Goal: Communication & Community: Answer question/provide support

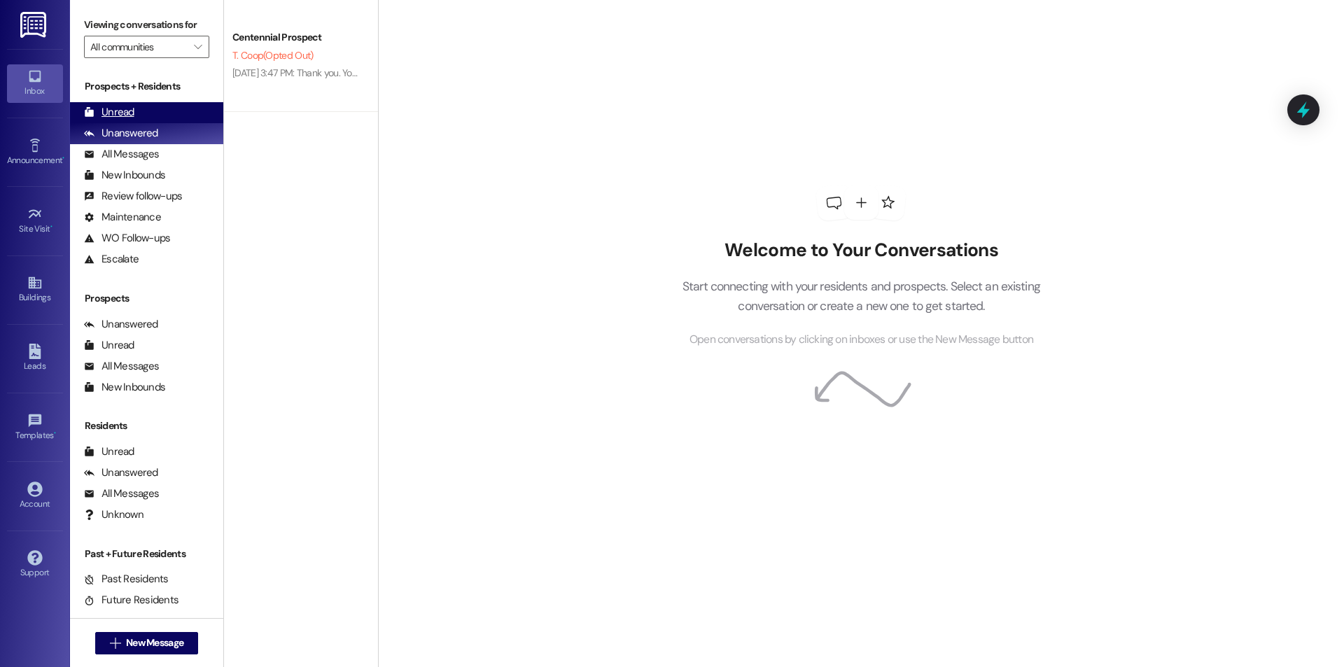
click at [125, 114] on div "Unread" at bounding box center [109, 112] width 50 height 15
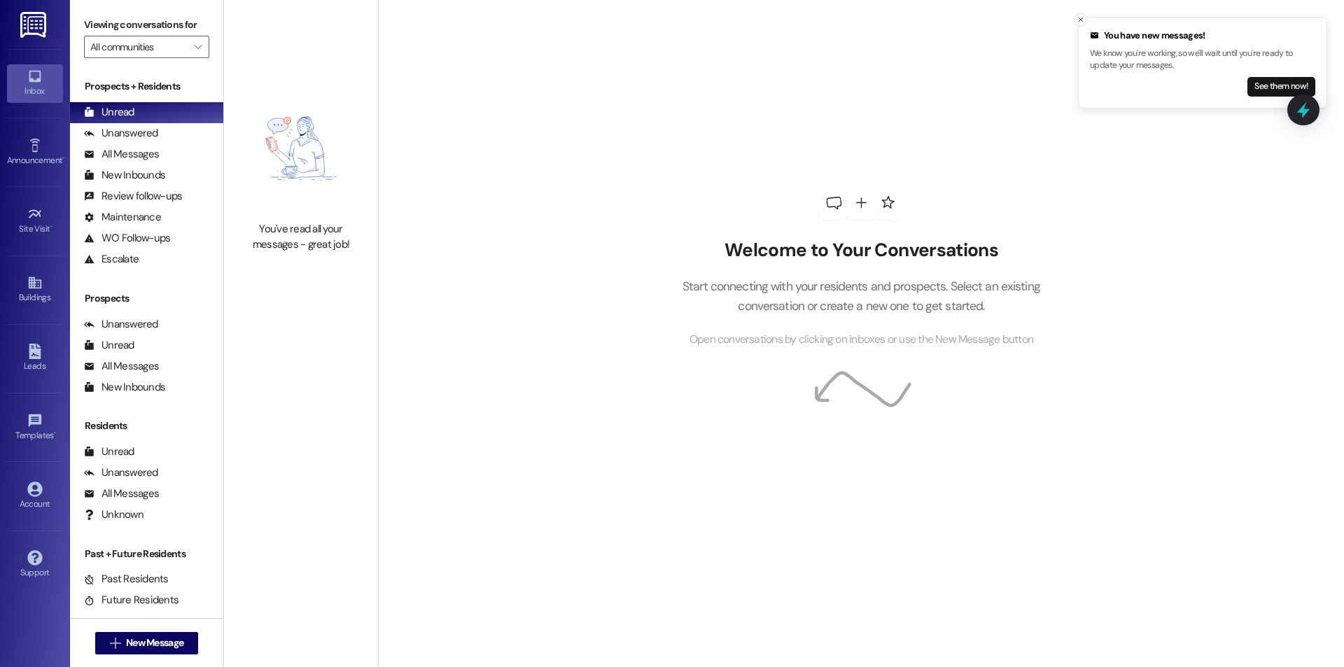
click at [1085, 20] on icon "Close toast" at bounding box center [1081, 19] width 8 height 8
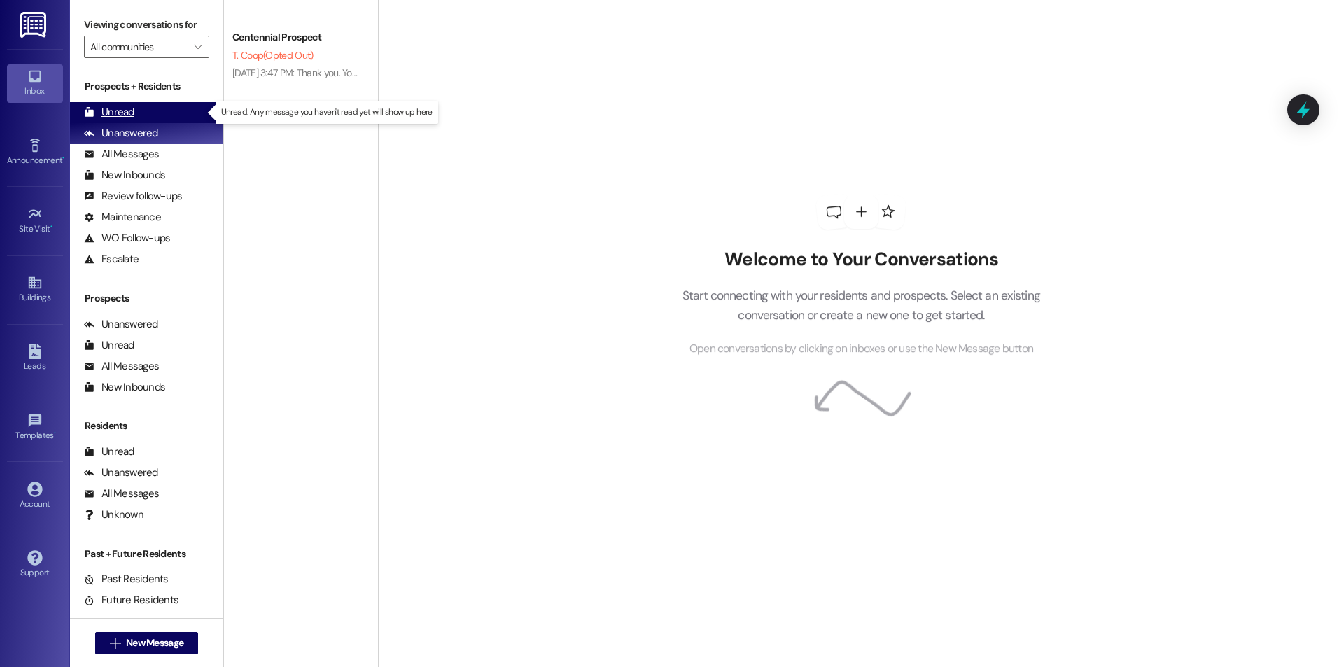
click at [125, 108] on div "Unread" at bounding box center [109, 112] width 50 height 15
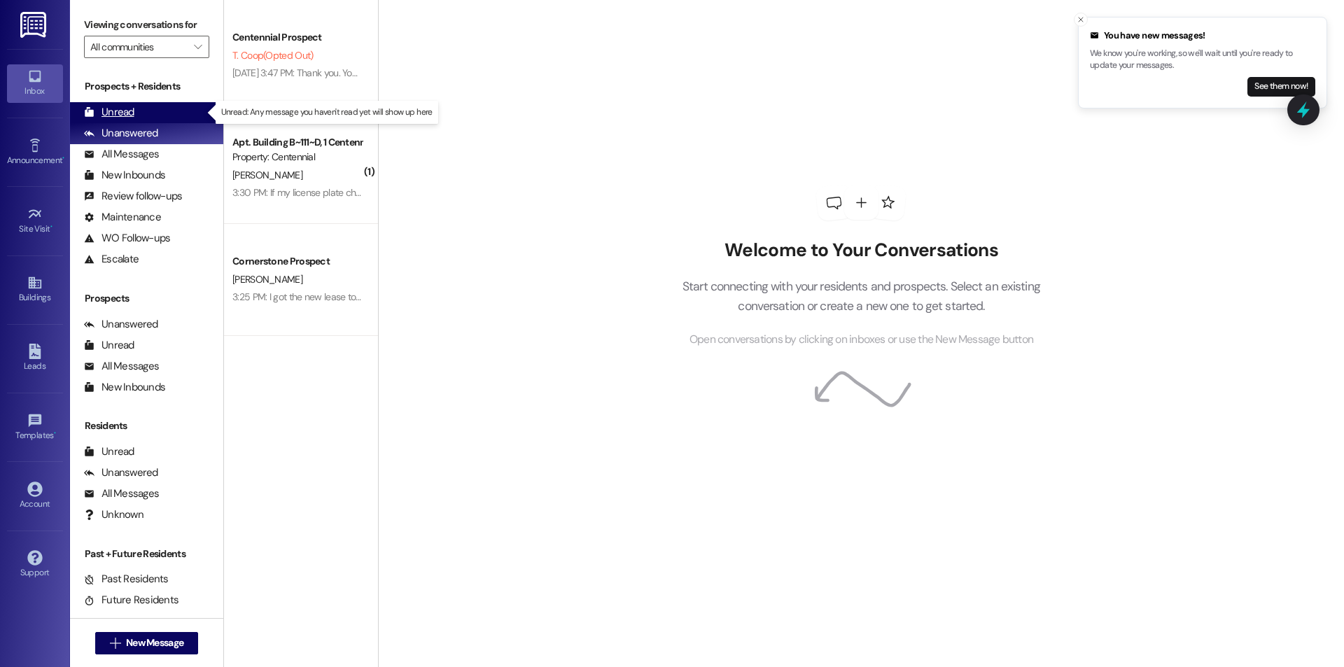
click at [142, 116] on div "Unread (0)" at bounding box center [146, 112] width 153 height 21
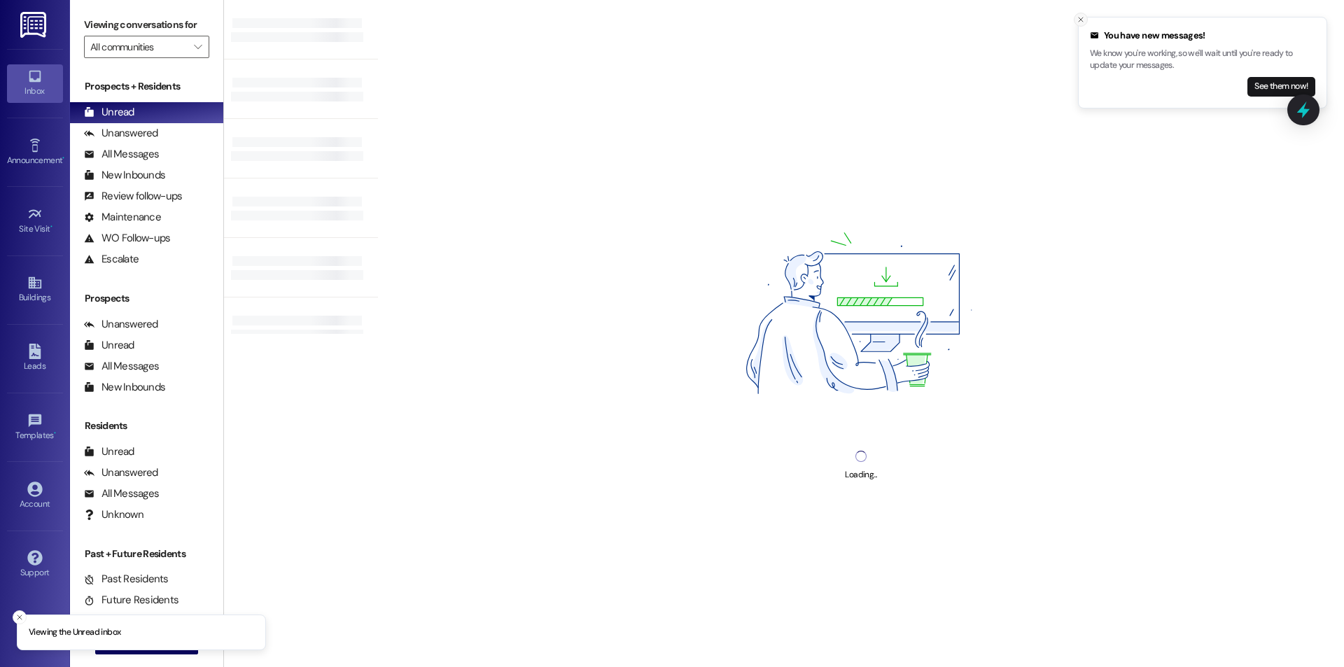
click at [1087, 18] on button "Close toast" at bounding box center [1081, 20] width 14 height 14
